Goal: Task Accomplishment & Management: Complete application form

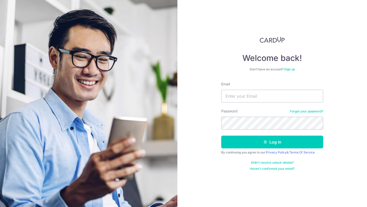
type input "jason@fitpound.sg"
click at [221, 136] on button "Log in" at bounding box center [272, 142] width 102 height 13
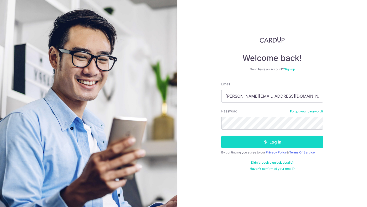
click at [272, 146] on button "Log in" at bounding box center [272, 142] width 102 height 13
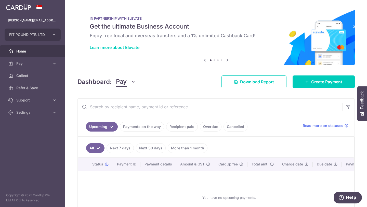
scroll to position [22, 0]
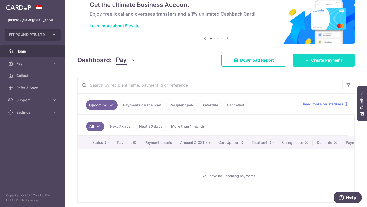
click at [311, 60] on span "Create Payment" at bounding box center [326, 60] width 31 height 6
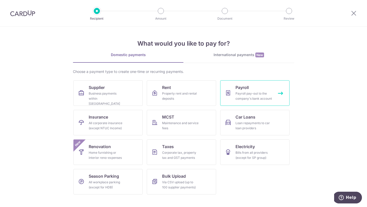
click at [279, 95] on link "Payroll Payroll pay-out to the company's bank account" at bounding box center [254, 92] width 69 height 25
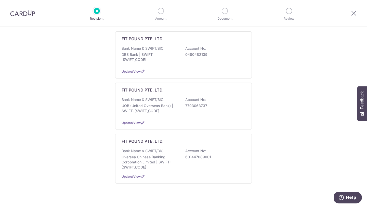
scroll to position [135, 0]
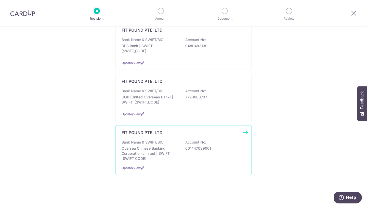
click at [247, 134] on div "FIT POUND PTE. LTD. Bank Name & SWIFT/BIC: Oversea Chinese Banking Corporation …" at bounding box center [183, 150] width 137 height 50
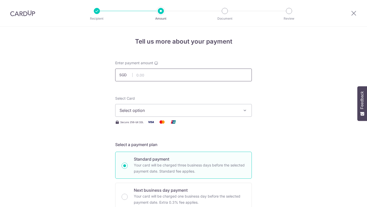
click at [172, 79] on input "text" at bounding box center [183, 75] width 137 height 13
type input "14,700.00"
click at [138, 112] on span "Select option" at bounding box center [179, 110] width 119 height 6
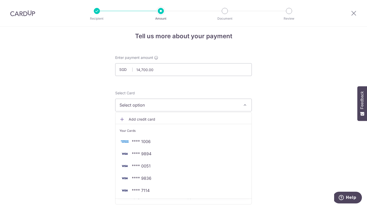
scroll to position [6, 0]
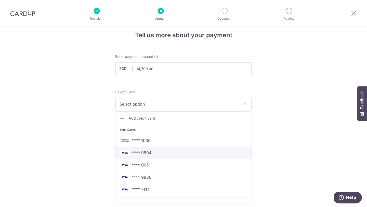
click at [148, 155] on span "**** 9894" at bounding box center [142, 153] width 20 height 6
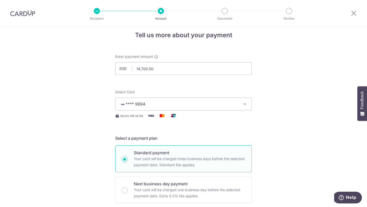
click at [174, 106] on span "**** 9894" at bounding box center [179, 104] width 119 height 6
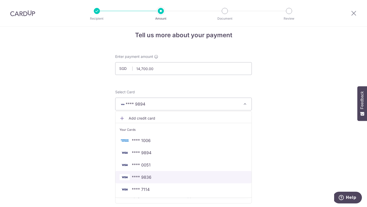
click at [149, 178] on span "**** 9836" at bounding box center [142, 177] width 20 height 6
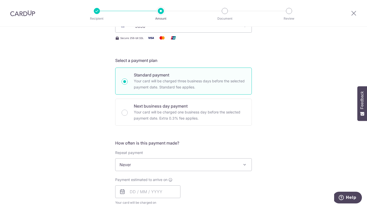
scroll to position [95, 0]
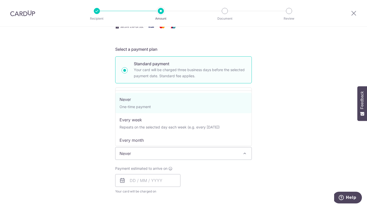
click at [153, 148] on span "Never" at bounding box center [183, 153] width 136 height 12
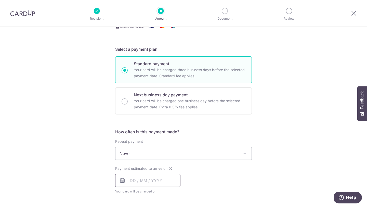
click at [141, 181] on input "text" at bounding box center [147, 180] width 65 height 13
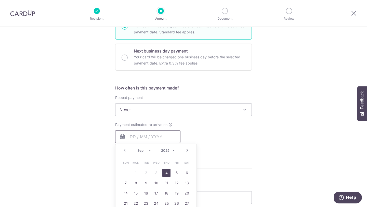
scroll to position [140, 0]
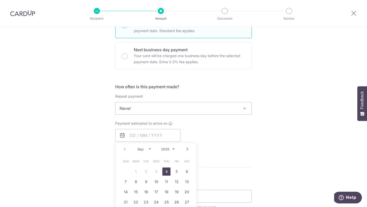
click at [167, 174] on link "4" at bounding box center [166, 172] width 8 height 8
type input "[DATE]"
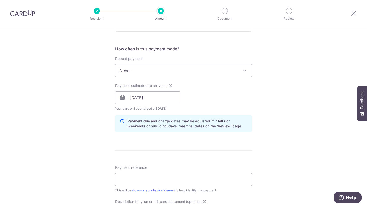
click at [220, 156] on form "Enter payment amount SGD 14,700.00 14700.00 Select Card **** 9836 Add credit ca…" at bounding box center [183, 109] width 137 height 454
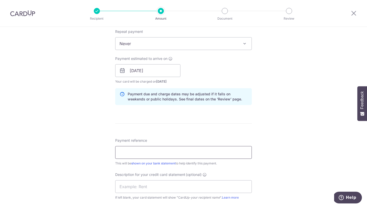
click at [195, 153] on input "Payment reference" at bounding box center [183, 152] width 137 height 13
click at [148, 153] on input "PAYROLLMAR25" at bounding box center [183, 152] width 137 height 13
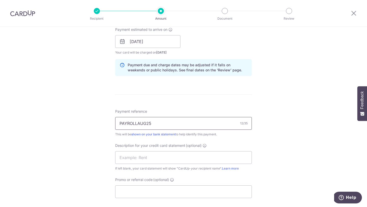
drag, startPoint x: 153, startPoint y: 124, endPoint x: 103, endPoint y: 123, distance: 49.7
click at [104, 124] on div "Tell us more about your payment Enter payment amount SGD 14,700.00 14700.00 Sel…" at bounding box center [183, 47] width 367 height 511
type input "PAYROLLAUG25"
click at [124, 154] on input "text" at bounding box center [183, 157] width 137 height 13
paste input "PAYROLLAUG25"
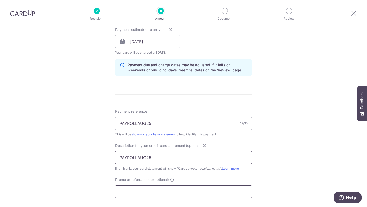
type input "PAYROLLAUG25"
click at [136, 193] on input "Promo or referral code (optional)" at bounding box center [183, 191] width 137 height 13
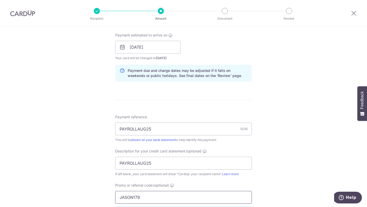
scroll to position [354, 0]
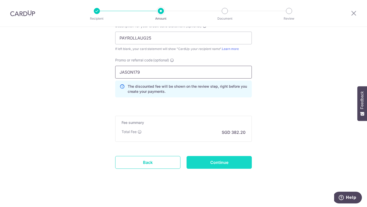
type input "JASON179"
click at [225, 160] on input "Continue" at bounding box center [219, 162] width 65 height 13
type input "Create Schedule"
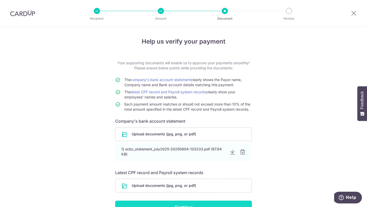
scroll to position [30, 0]
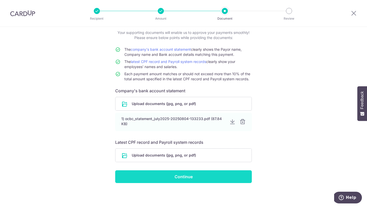
click at [183, 178] on input "Continue" at bounding box center [183, 176] width 137 height 13
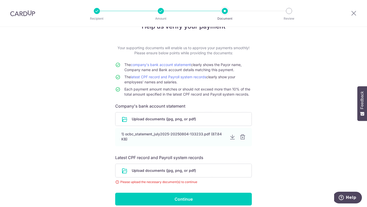
scroll to position [37, 0]
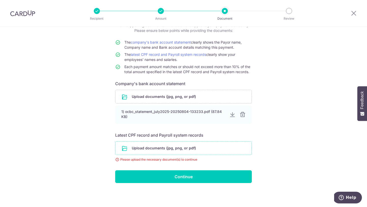
click at [172, 149] on input "file" at bounding box center [183, 147] width 136 height 13
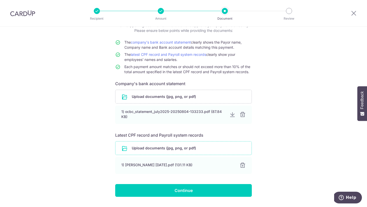
scroll to position [51, 0]
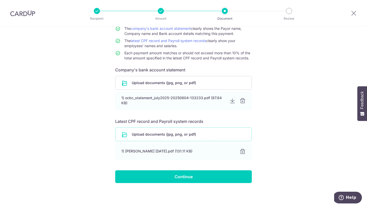
click at [188, 134] on input "file" at bounding box center [183, 134] width 136 height 13
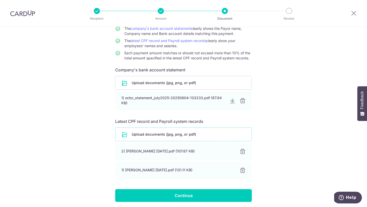
click at [214, 132] on input "file" at bounding box center [183, 134] width 136 height 13
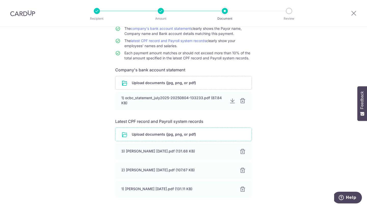
click at [221, 135] on input "file" at bounding box center [183, 134] width 136 height 13
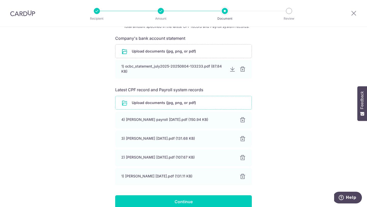
scroll to position [83, 0]
click at [199, 102] on input "file" at bounding box center [183, 102] width 136 height 13
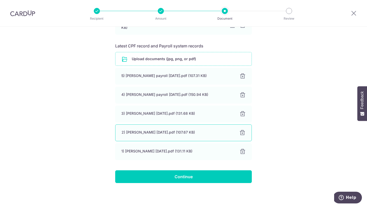
scroll to position [126, 0]
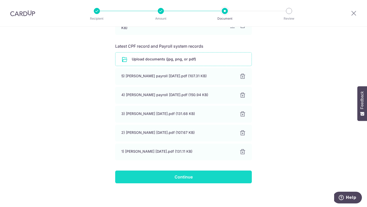
click at [184, 176] on input "Continue" at bounding box center [183, 177] width 137 height 13
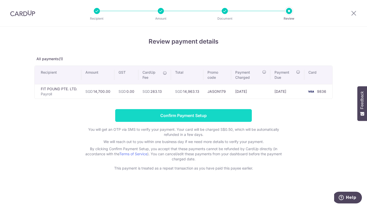
click at [187, 119] on input "Confirm Payment Setup" at bounding box center [183, 115] width 137 height 13
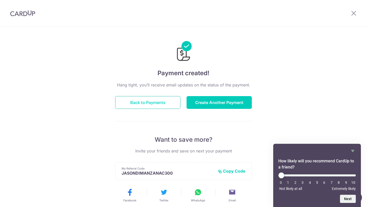
click at [161, 101] on button "Back to Payments" at bounding box center [147, 102] width 65 height 13
